Goal: Find specific page/section: Find specific page/section

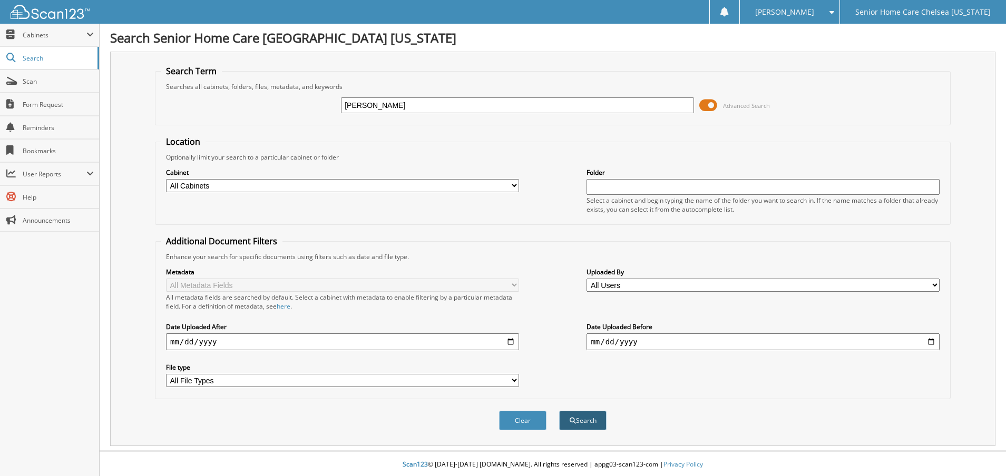
type input "[PERSON_NAME]"
click at [584, 424] on button "Search" at bounding box center [582, 420] width 47 height 19
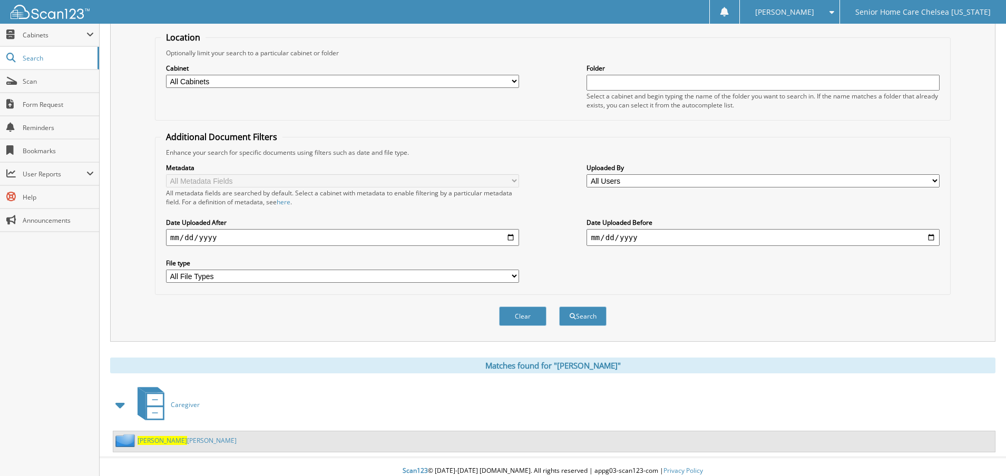
scroll to position [113, 0]
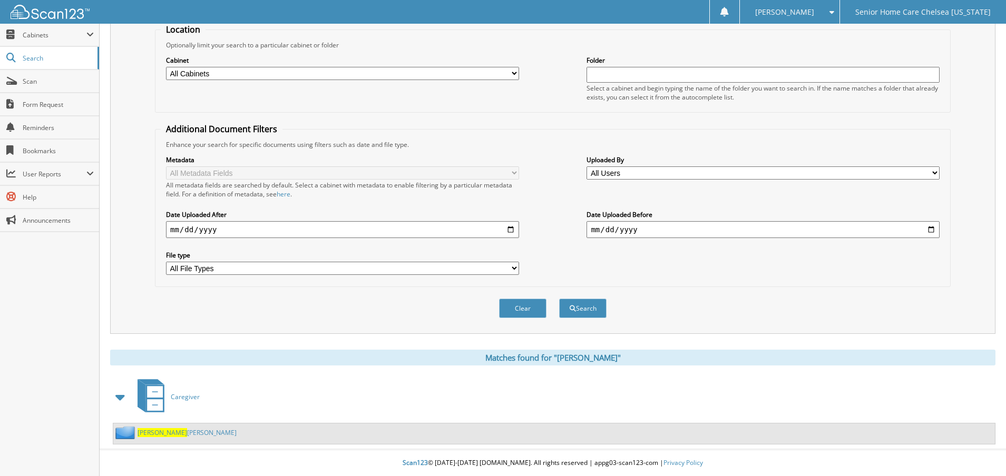
click at [165, 429] on link "Ticas Rivera, Marta" at bounding box center [187, 432] width 99 height 9
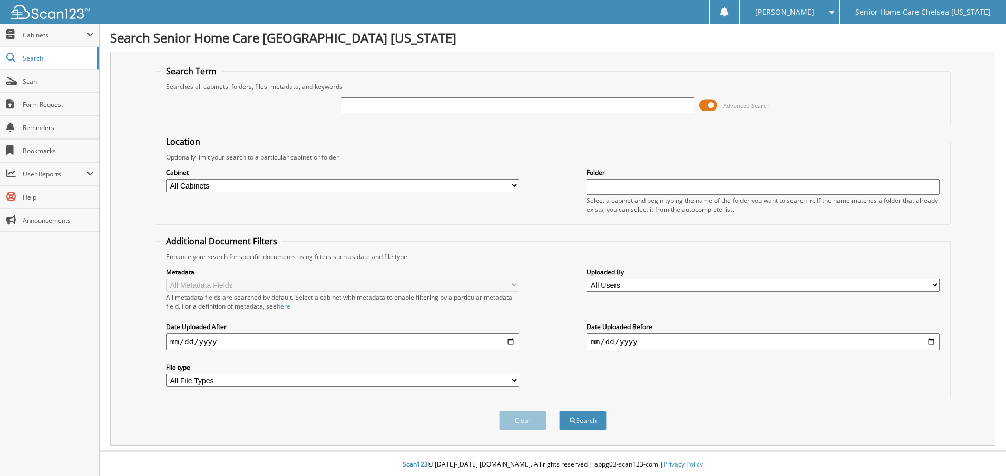
click at [372, 105] on input "text" at bounding box center [517, 105] width 353 height 16
type input "smith"
click at [576, 423] on button "Search" at bounding box center [582, 420] width 47 height 19
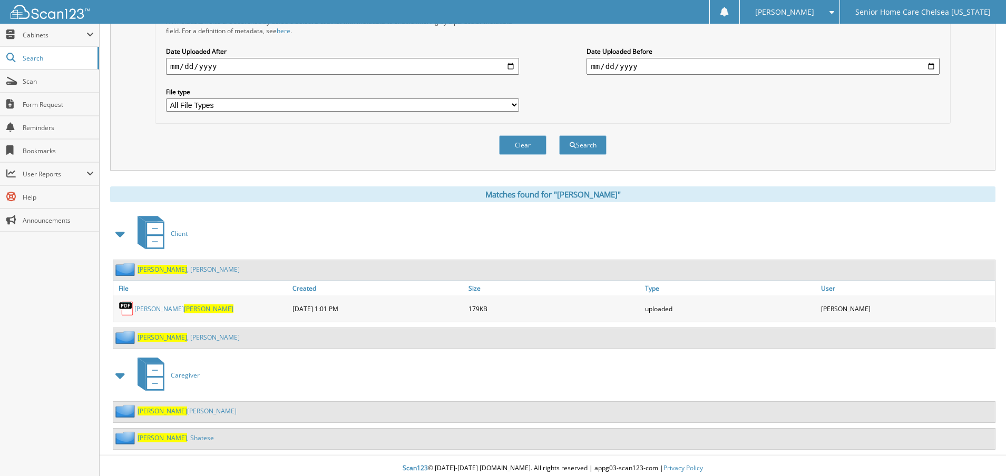
scroll to position [281, 0]
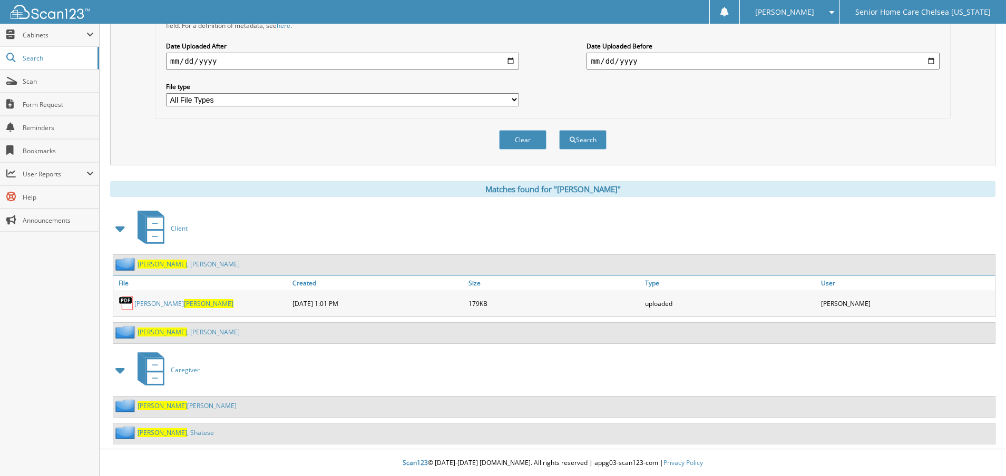
click at [186, 408] on link "[PERSON_NAME] [PERSON_NAME]" at bounding box center [187, 406] width 99 height 9
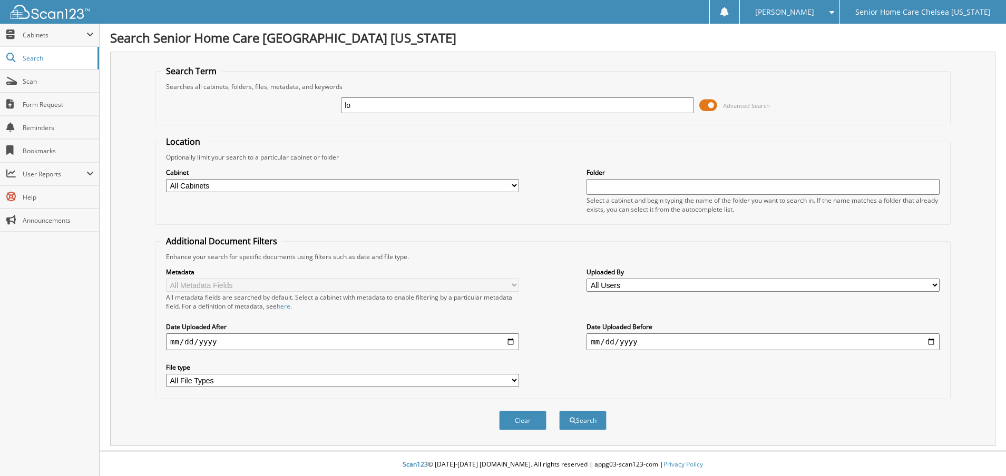
type input "l"
type input "marie"
click at [583, 421] on button "Search" at bounding box center [582, 420] width 47 height 19
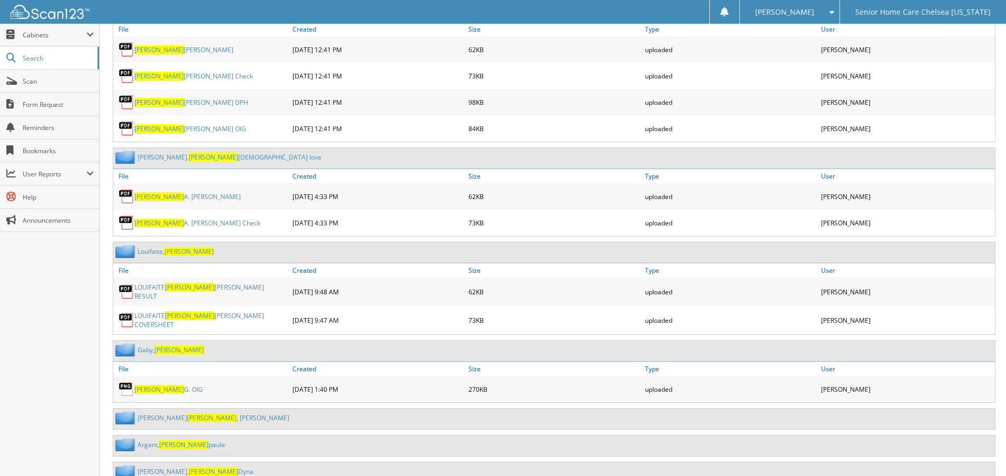
scroll to position [843, 0]
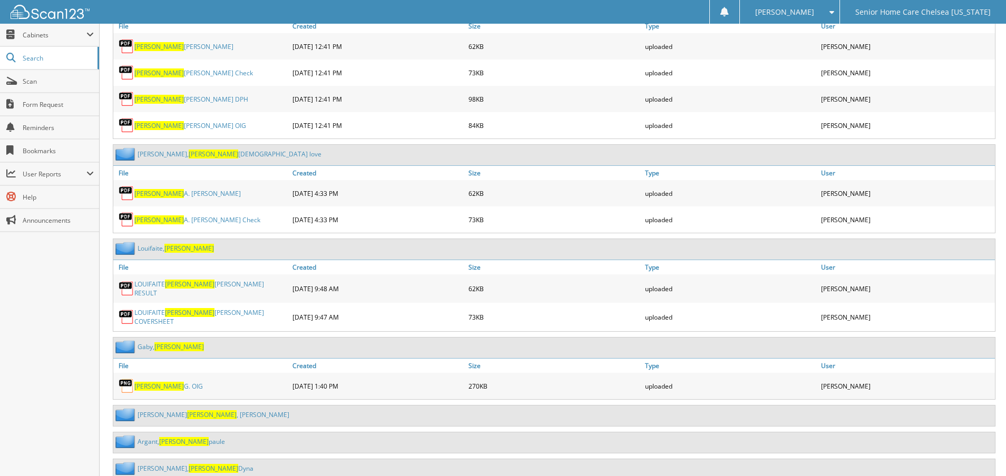
click at [148, 248] on link "[PERSON_NAME]" at bounding box center [176, 248] width 76 height 9
